Goal: Information Seeking & Learning: Learn about a topic

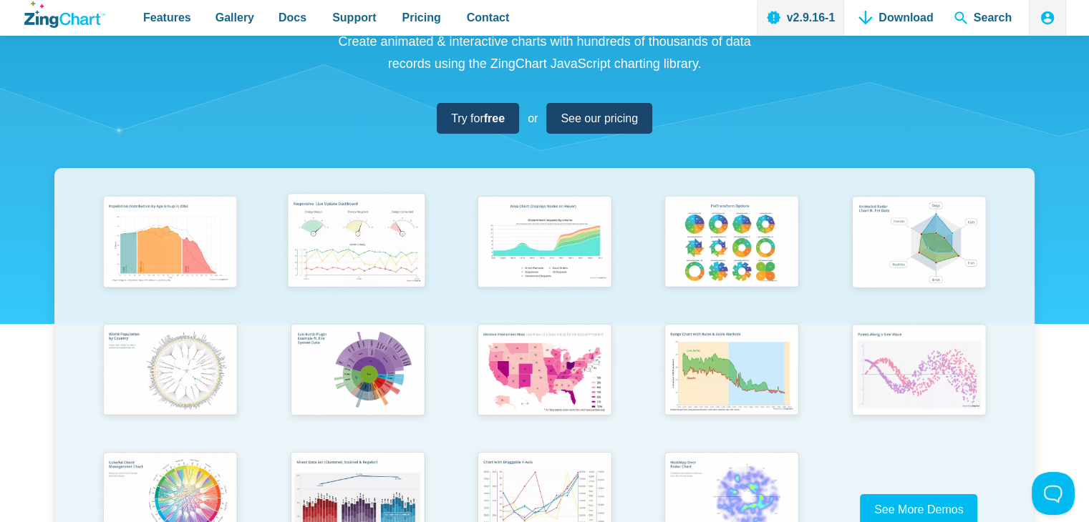
scroll to position [143, 0]
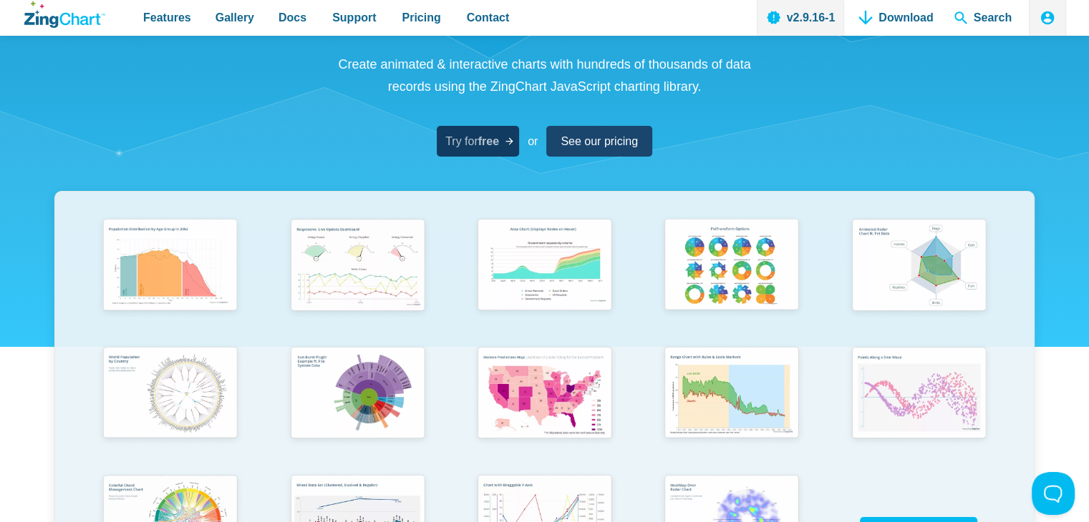
click at [487, 147] on strong "free" at bounding box center [488, 141] width 21 height 12
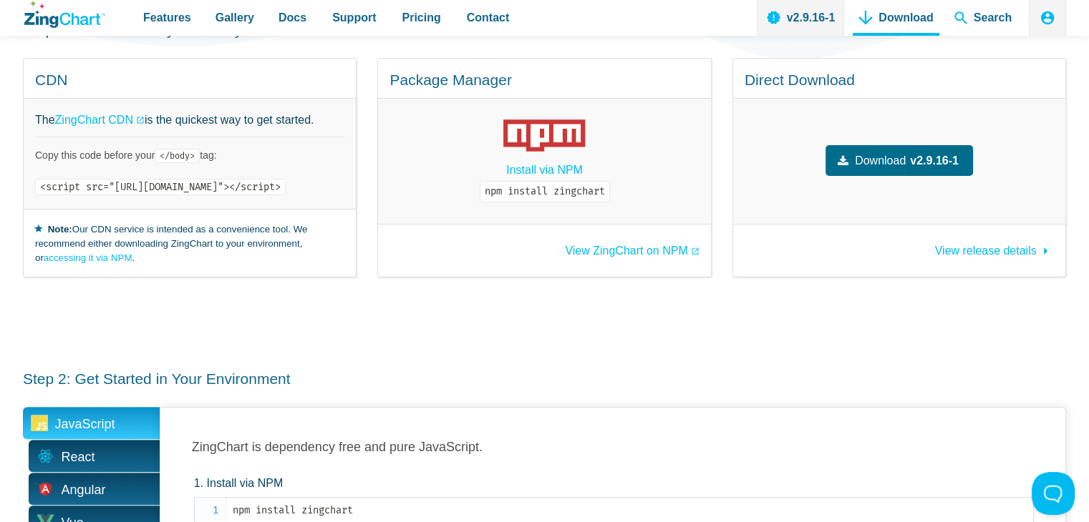
scroll to position [501, 0]
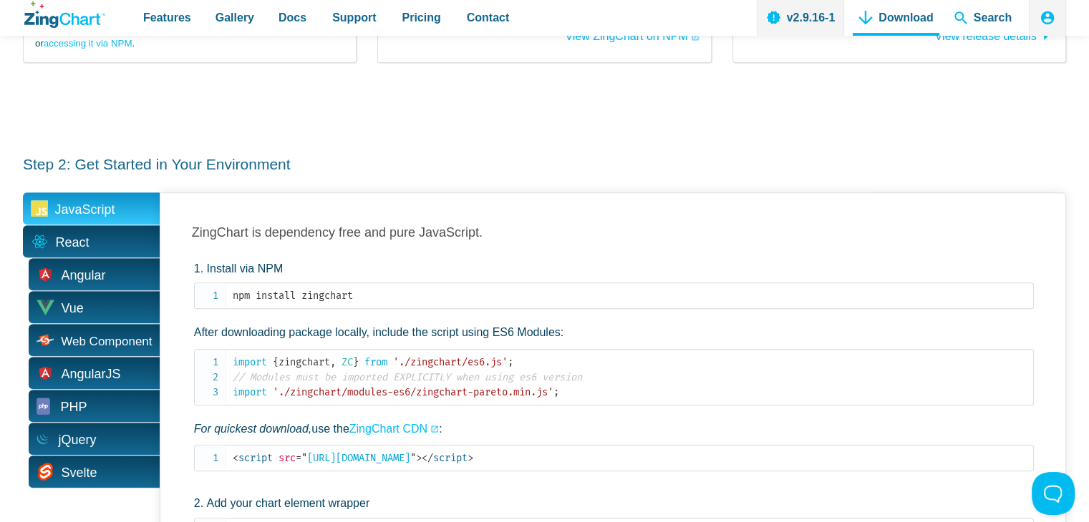
click at [120, 225] on span "React" at bounding box center [91, 241] width 137 height 32
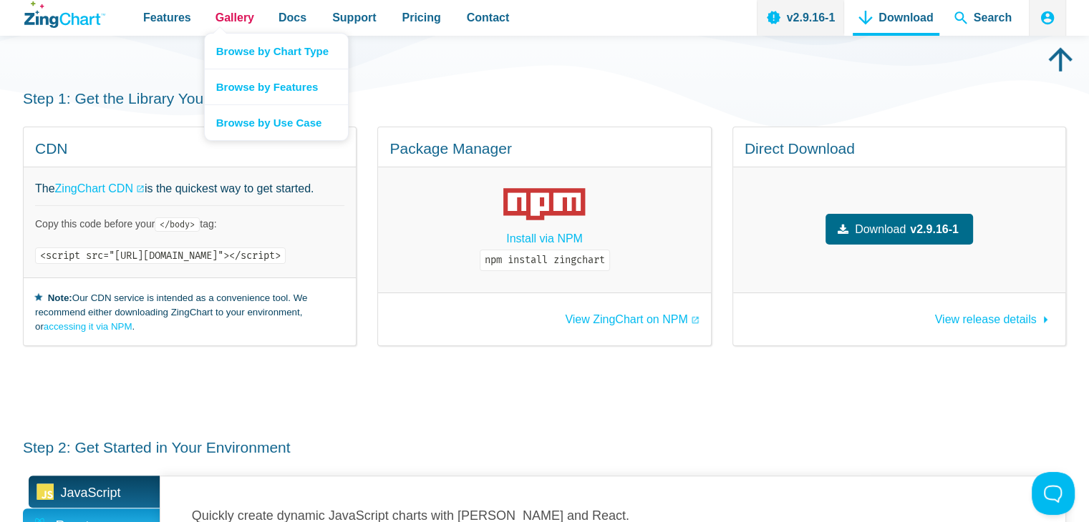
scroll to position [143, 0]
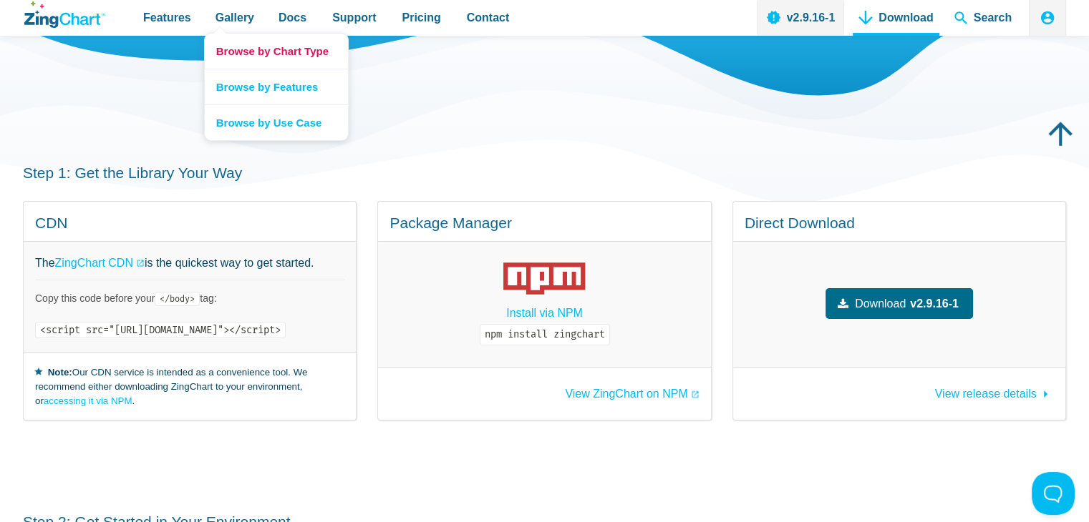
click at [268, 49] on link "Browse by Chart Type" at bounding box center [276, 51] width 143 height 35
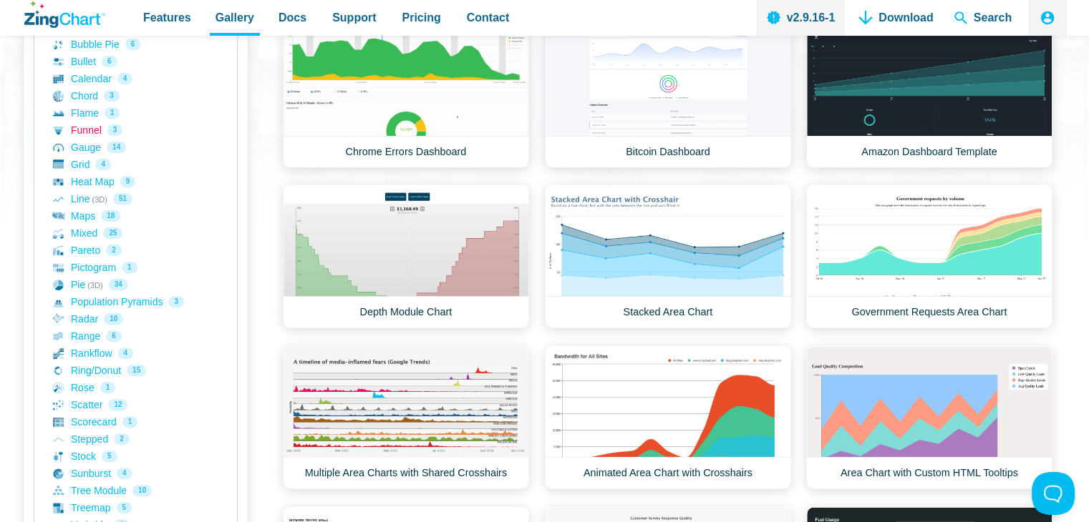
scroll to position [286, 0]
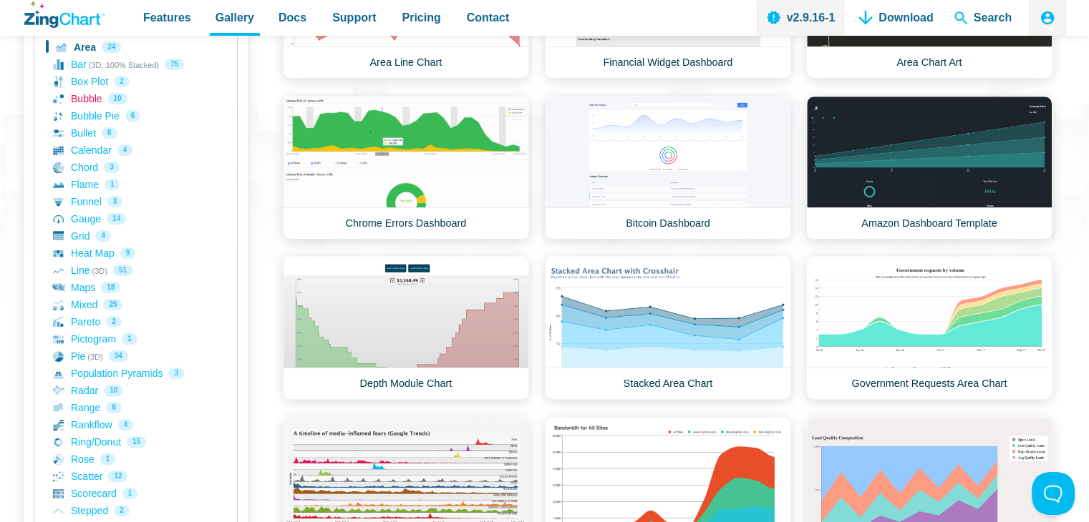
click at [90, 104] on link "Bubble 10" at bounding box center [135, 98] width 165 height 17
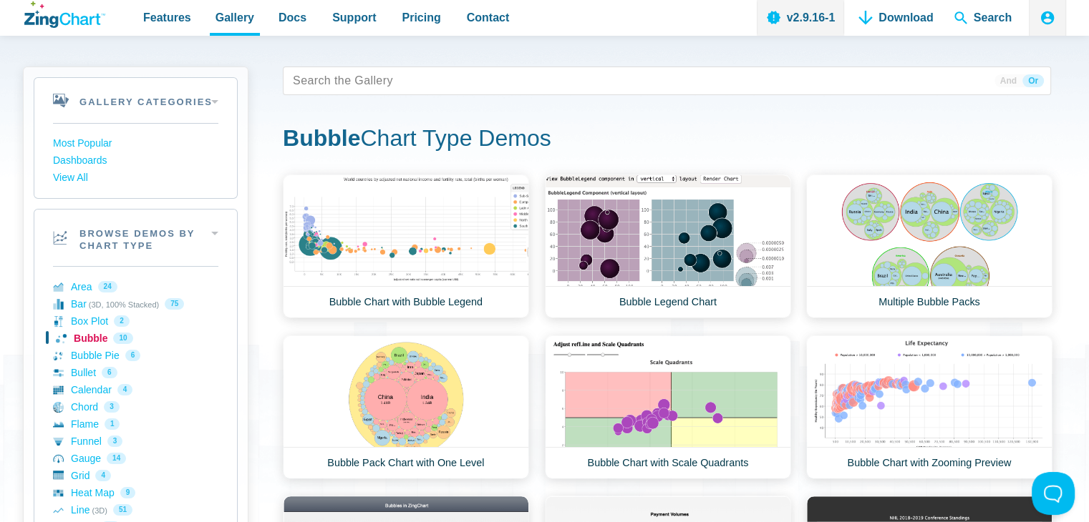
scroll to position [72, 0]
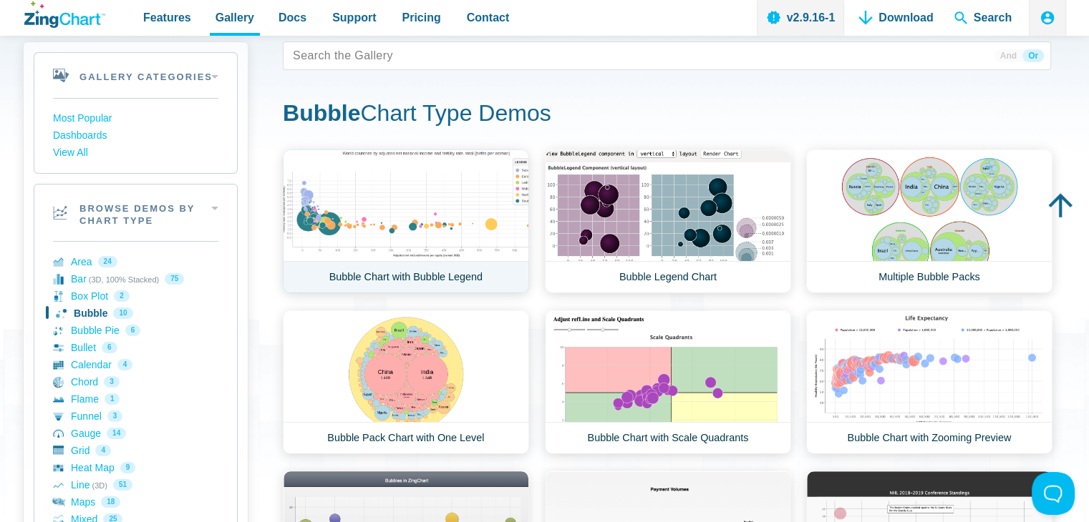
click at [407, 222] on link "Bubble Chart with Bubble Legend" at bounding box center [406, 222] width 246 height 144
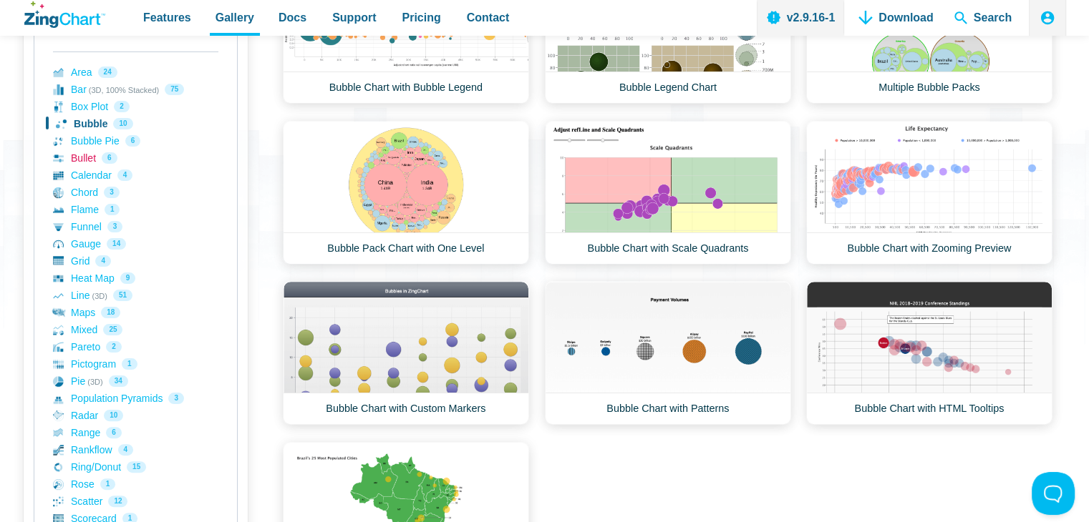
scroll to position [286, 0]
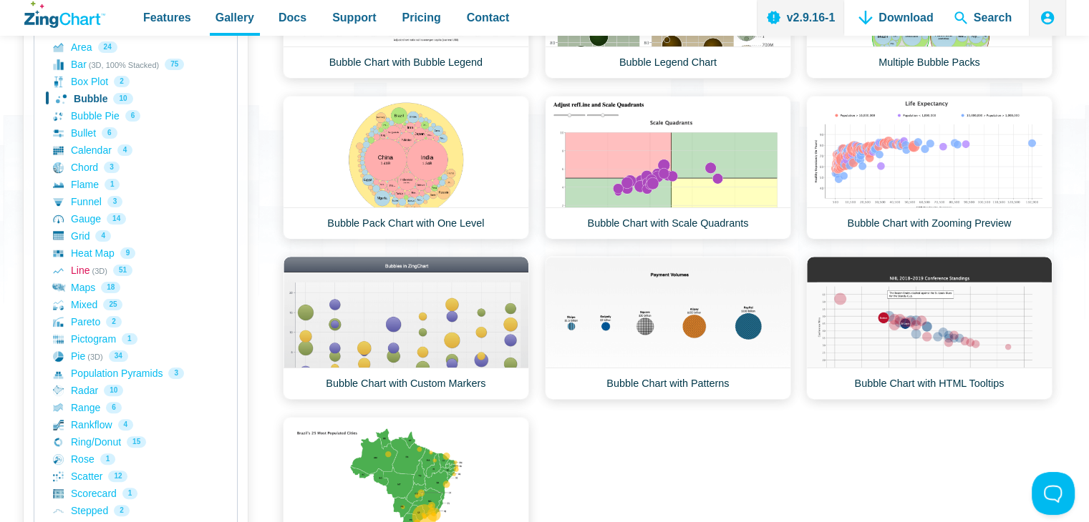
click at [78, 273] on link "Line (3D) 51" at bounding box center [135, 270] width 165 height 17
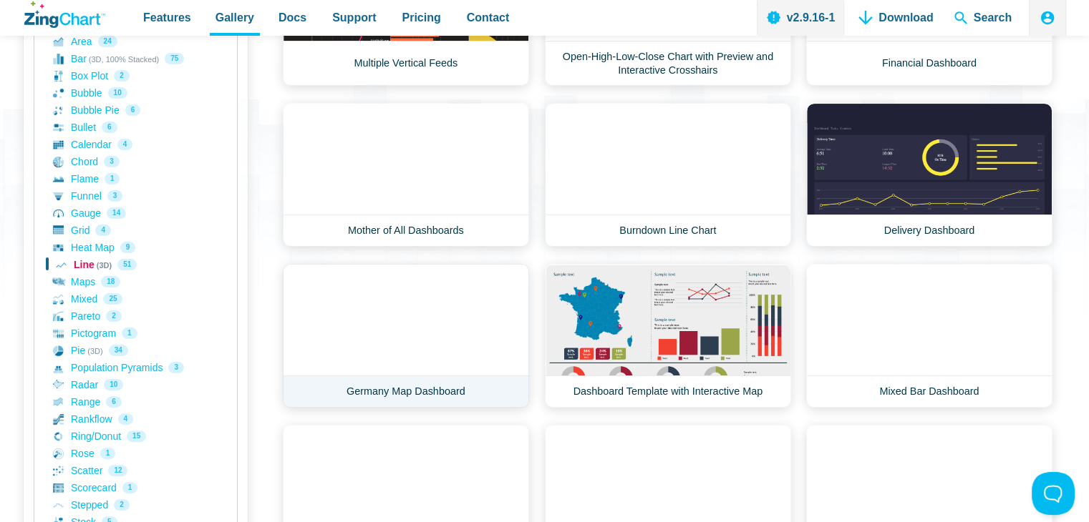
scroll to position [215, 0]
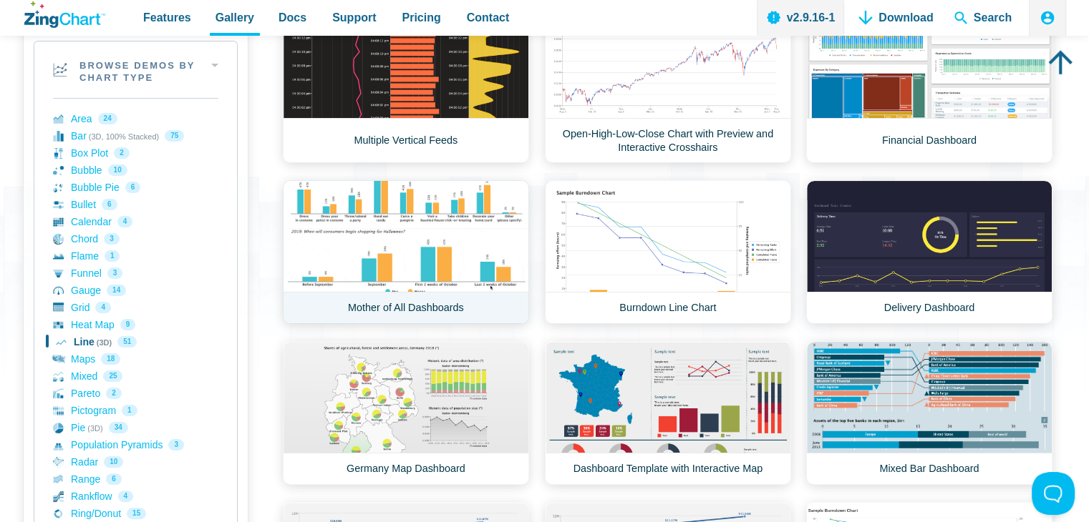
click at [398, 205] on link "Mother of All Dashboards" at bounding box center [406, 252] width 246 height 144
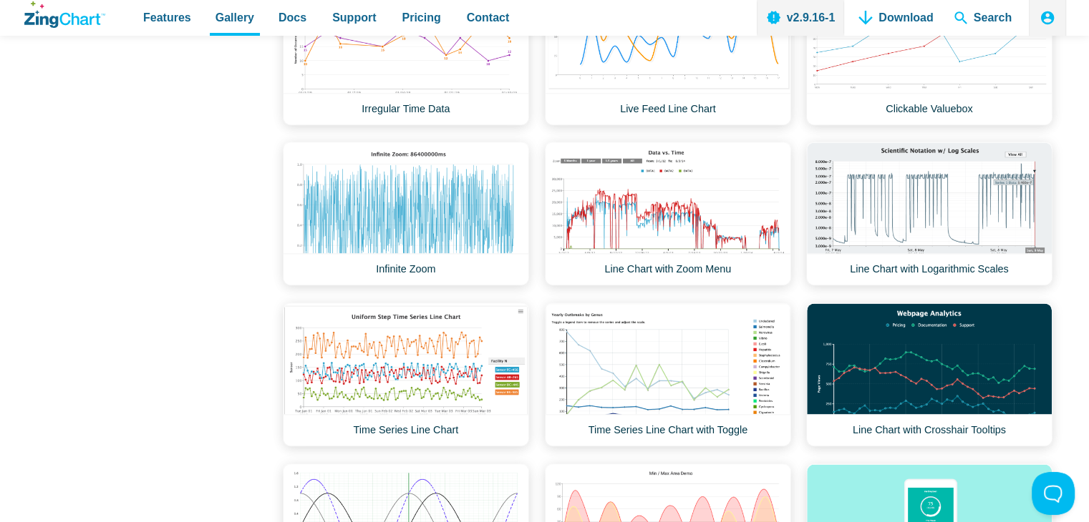
scroll to position [1932, 0]
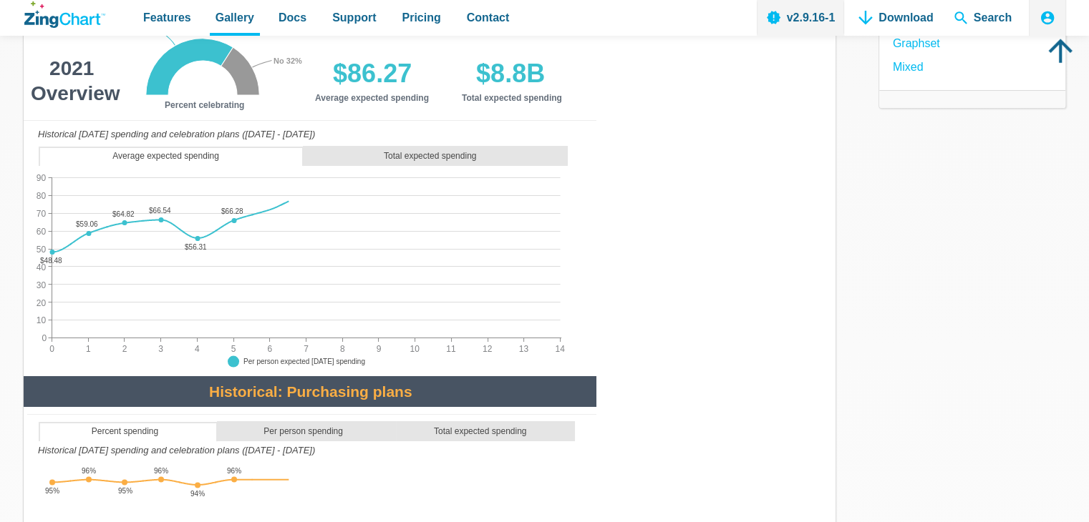
scroll to position [286, 0]
